Goal: Information Seeking & Learning: Find specific fact

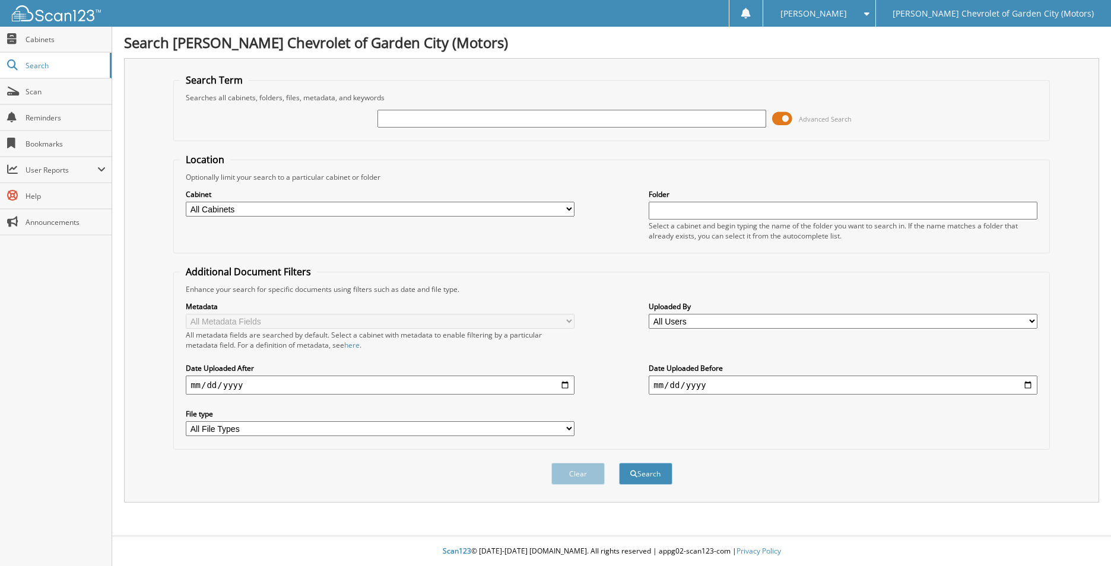
click at [389, 118] on input "text" at bounding box center [571, 119] width 389 height 18
type input "09/15/25"
click at [643, 474] on button "Search" at bounding box center [645, 474] width 53 height 22
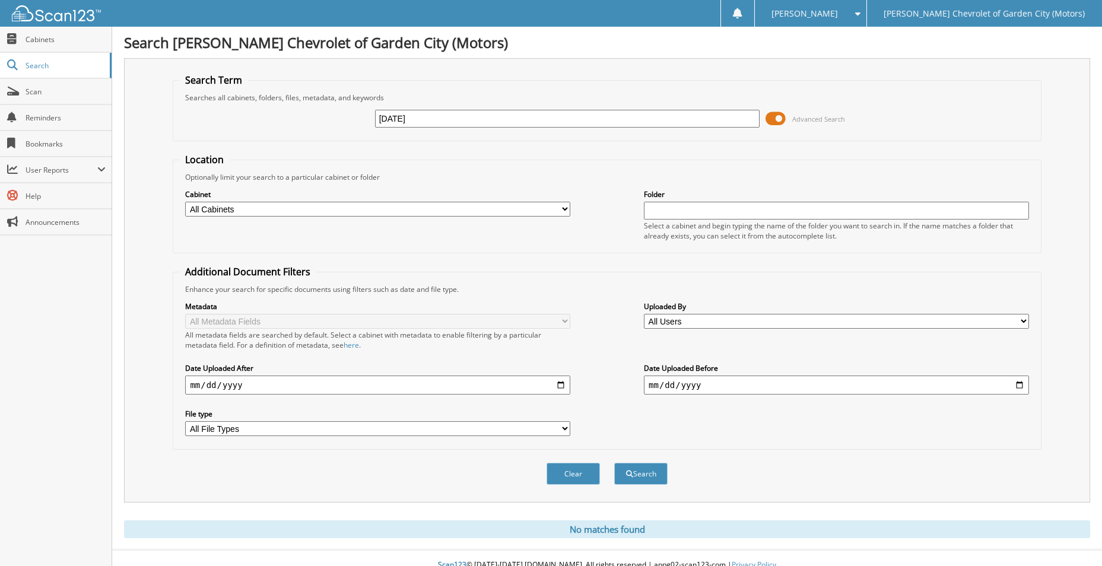
scroll to position [14, 0]
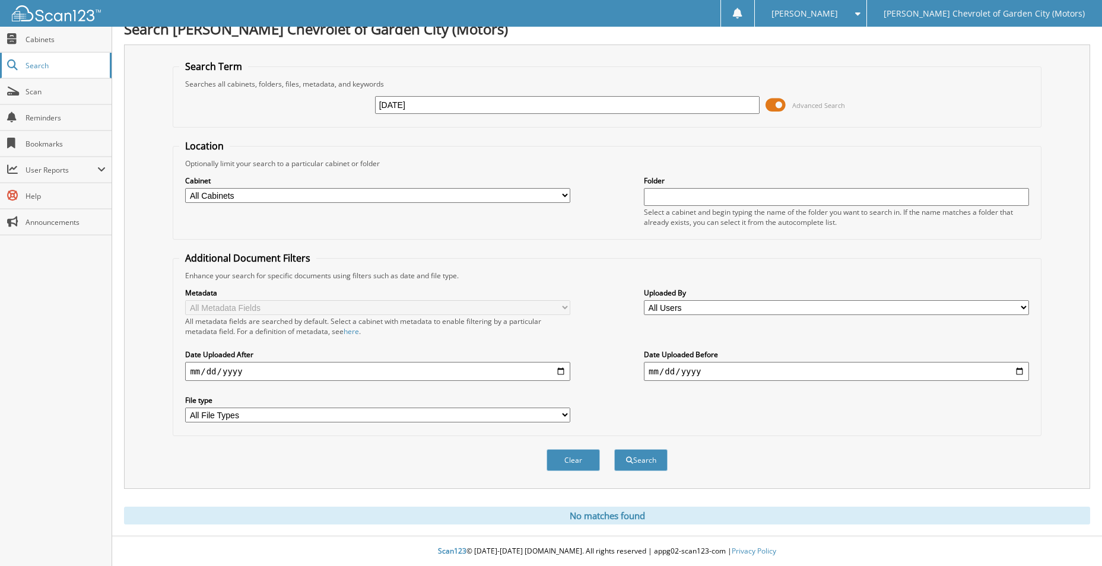
click at [61, 65] on span "Search" at bounding box center [65, 66] width 78 height 10
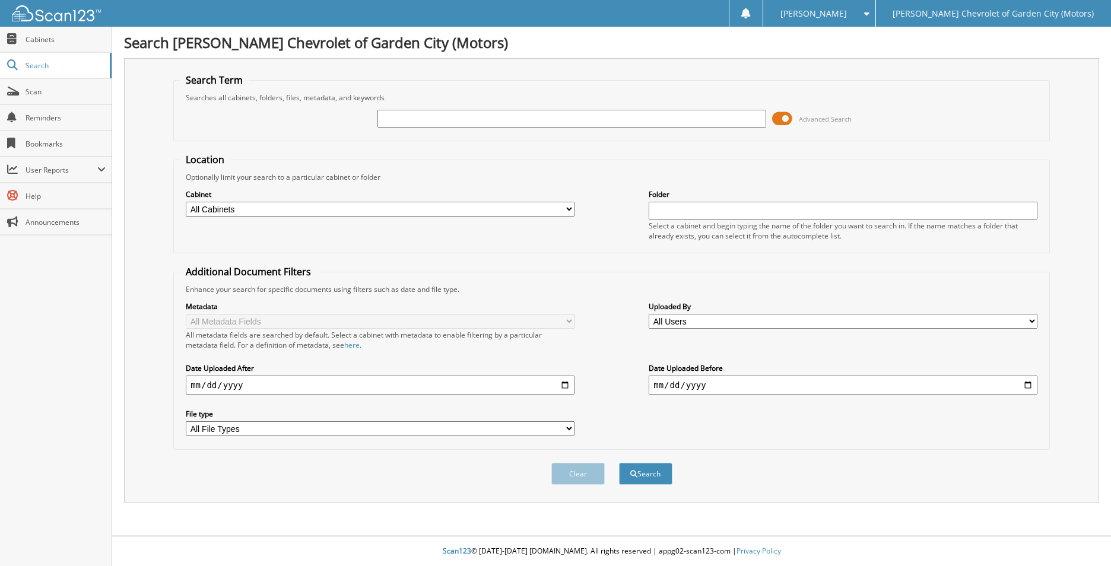
click at [57, 39] on span "Cabinets" at bounding box center [66, 39] width 80 height 10
click at [412, 117] on input "text" at bounding box center [571, 119] width 389 height 18
type input "09/16/25"
click at [639, 477] on button "Search" at bounding box center [645, 474] width 53 height 22
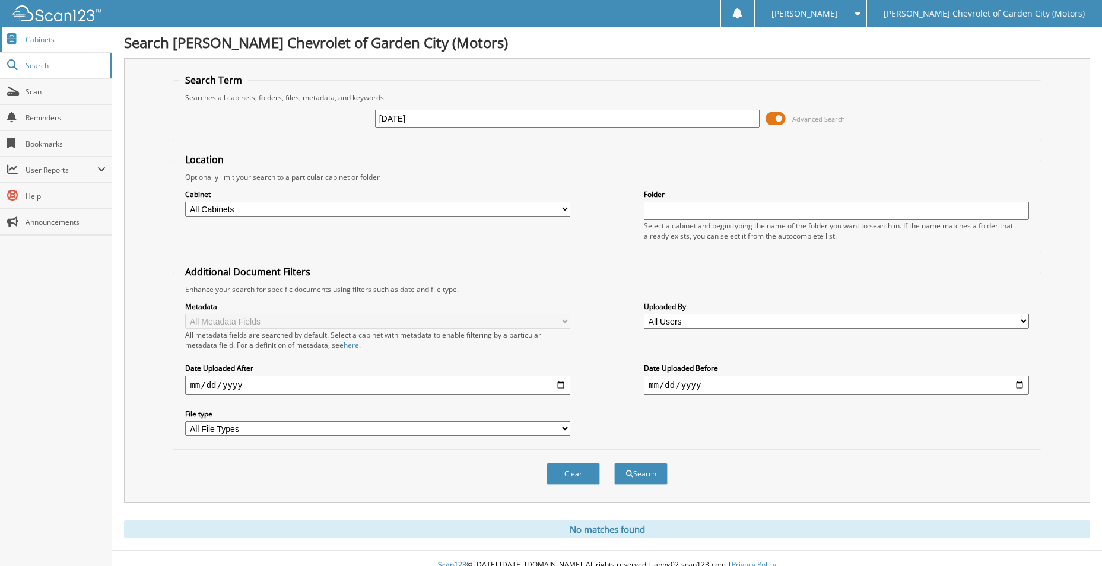
click at [42, 42] on span "Cabinets" at bounding box center [66, 39] width 80 height 10
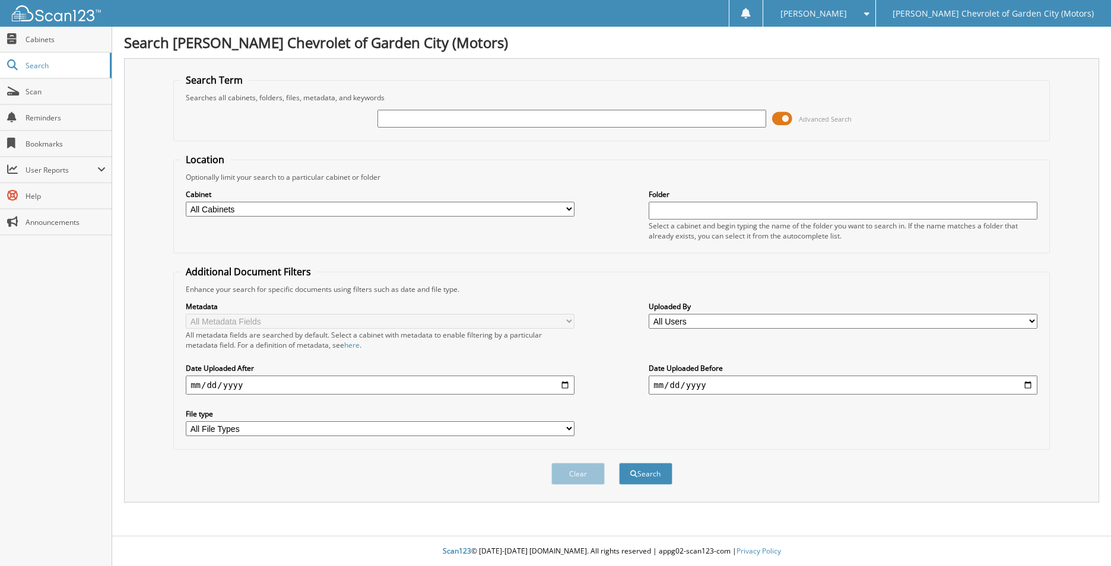
click at [408, 124] on input "text" at bounding box center [571, 119] width 389 height 18
type input "14356"
click at [641, 473] on button "Search" at bounding box center [645, 474] width 53 height 22
